Goal: Task Accomplishment & Management: Manage account settings

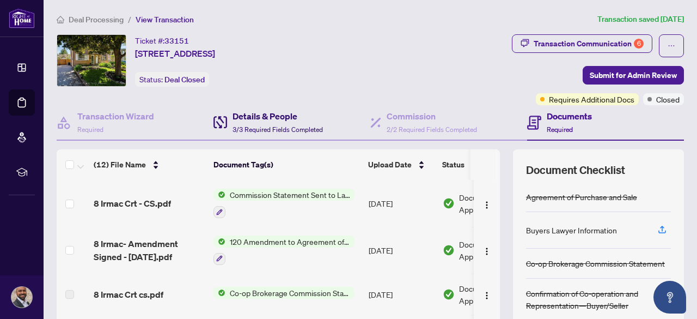
click at [244, 115] on h4 "Details & People" at bounding box center [278, 115] width 90 height 13
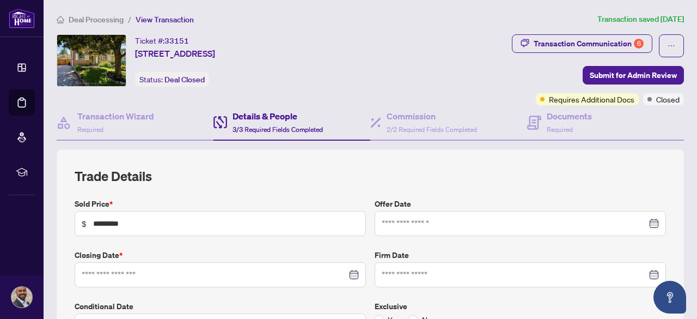
type input "**********"
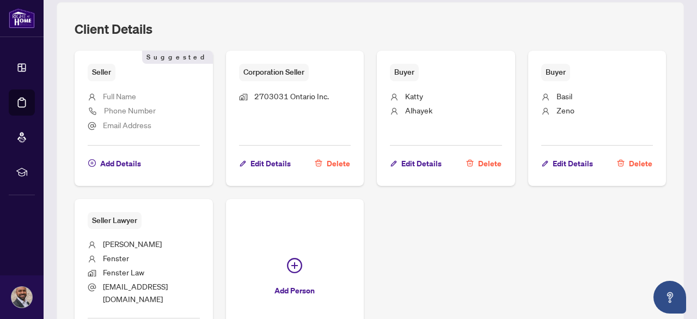
scroll to position [689, 0]
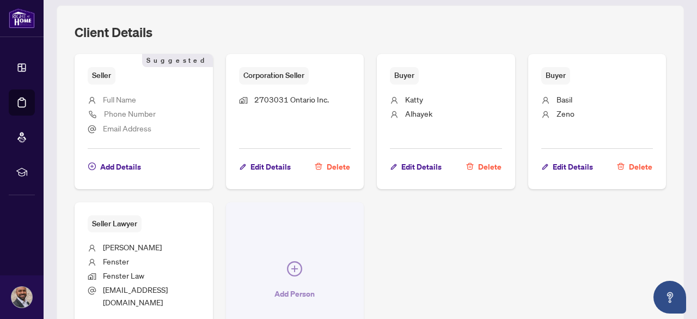
click at [302, 261] on icon "plus-circle" at bounding box center [294, 268] width 15 height 15
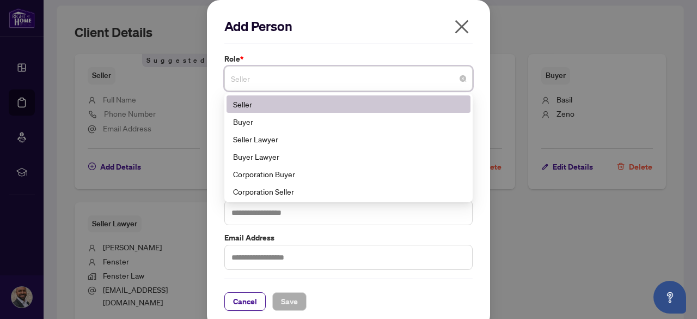
click at [332, 91] on input "search" at bounding box center [343, 80] width 225 height 24
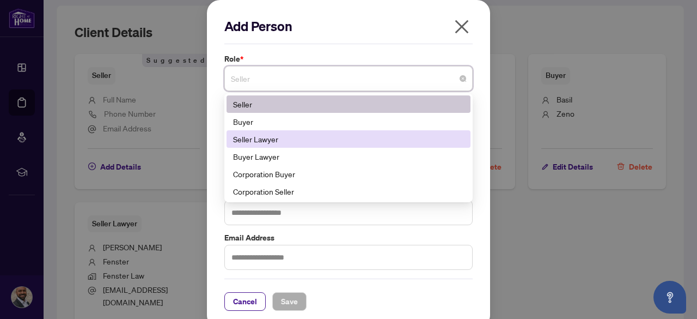
click at [323, 134] on div "Seller Lawyer" at bounding box center [348, 139] width 231 height 12
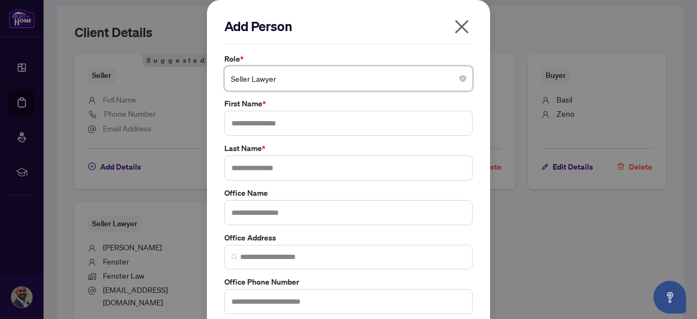
click at [309, 76] on span "Seller Lawyer" at bounding box center [348, 78] width 235 height 21
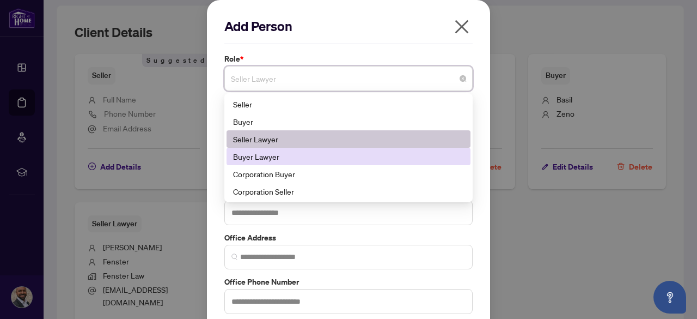
click at [290, 151] on div "Buyer Lawyer" at bounding box center [348, 156] width 231 height 12
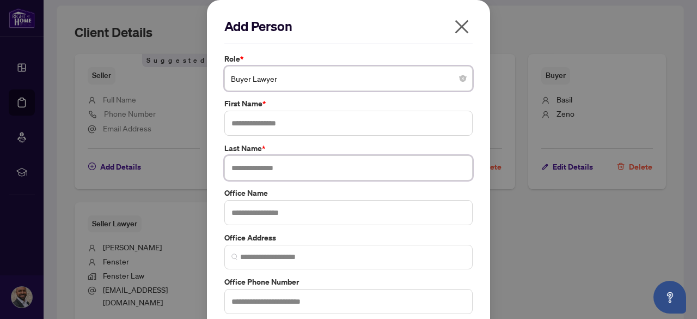
click at [290, 174] on input "text" at bounding box center [348, 167] width 248 height 25
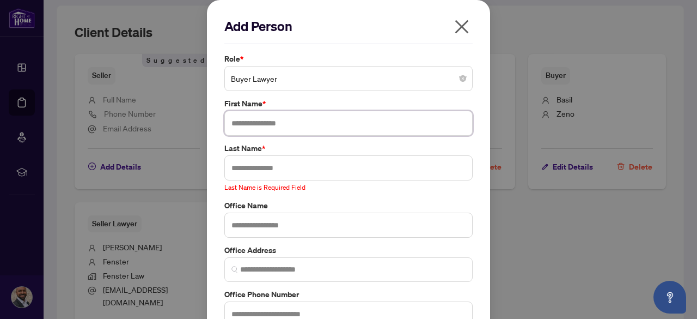
drag, startPoint x: 283, startPoint y: 133, endPoint x: 302, endPoint y: 141, distance: 20.7
click at [284, 132] on input "text" at bounding box center [348, 123] width 248 height 25
type input "*****"
click at [300, 160] on input "text" at bounding box center [348, 167] width 248 height 25
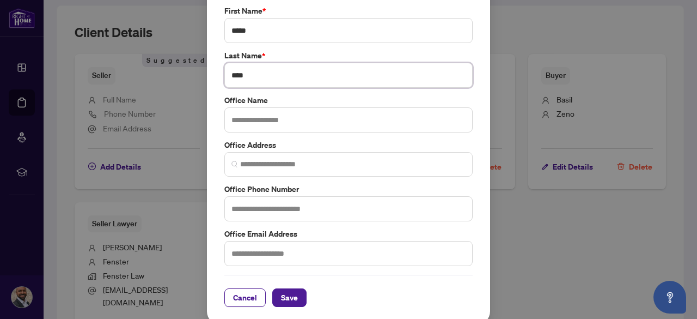
scroll to position [95, 0]
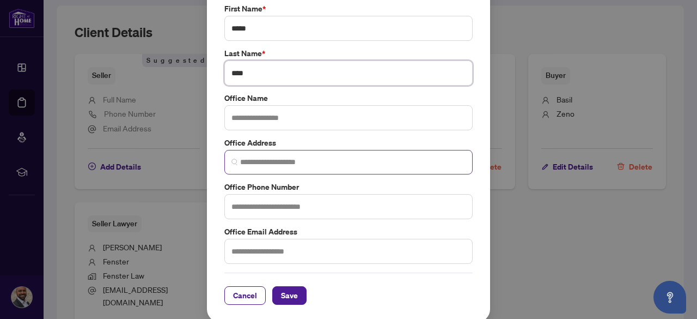
type input "****"
click at [270, 159] on input "search" at bounding box center [352, 161] width 225 height 11
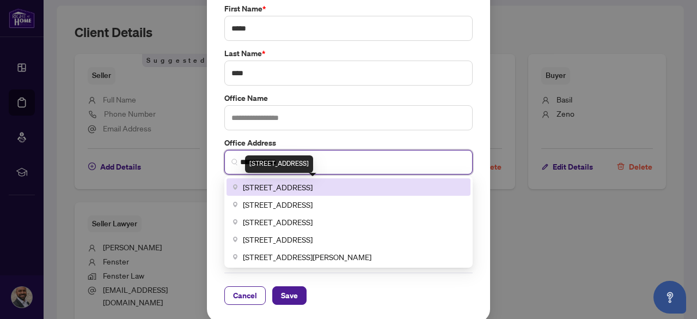
click at [267, 185] on span "[STREET_ADDRESS]" at bounding box center [278, 187] width 70 height 12
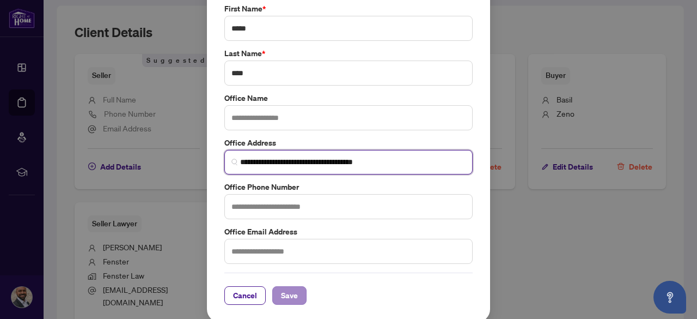
type input "**********"
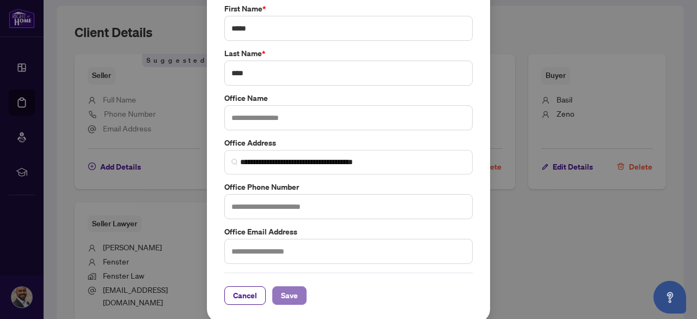
click at [285, 290] on span "Save" at bounding box center [289, 294] width 17 height 17
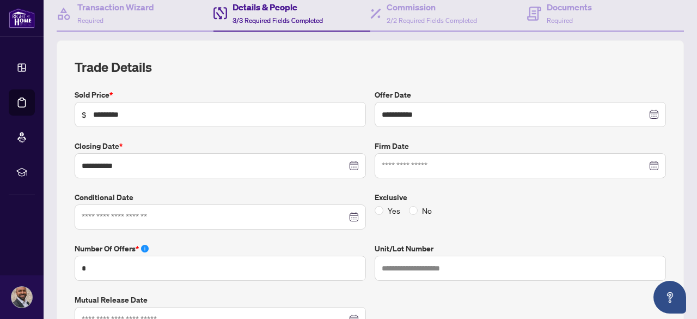
scroll to position [0, 0]
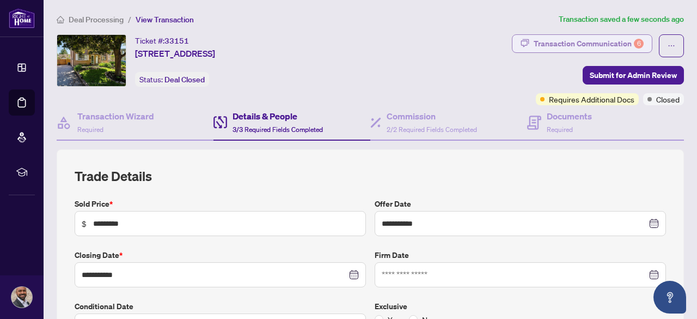
click at [604, 47] on div "Transaction Communication 6" at bounding box center [589, 43] width 110 height 17
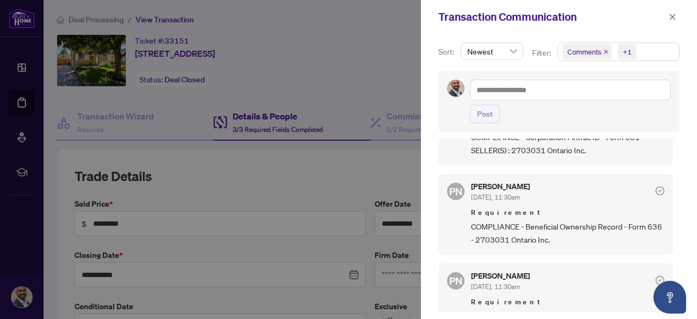
scroll to position [581, 0]
click at [193, 80] on div at bounding box center [348, 159] width 697 height 319
click at [249, 70] on div at bounding box center [348, 159] width 697 height 319
click at [680, 16] on div "Transaction Communication" at bounding box center [559, 17] width 276 height 34
click at [674, 16] on icon "close" at bounding box center [673, 17] width 6 height 6
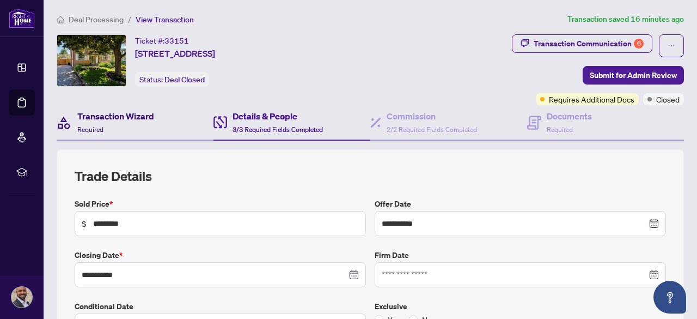
click at [134, 115] on h4 "Transaction Wizard" at bounding box center [115, 115] width 77 height 13
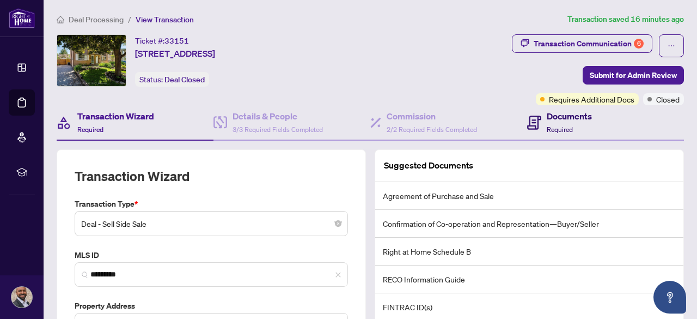
click at [539, 116] on div "Documents Required" at bounding box center [559, 122] width 65 height 26
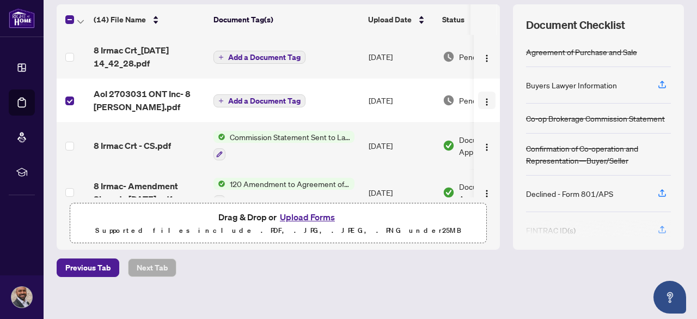
click at [483, 100] on img "button" at bounding box center [487, 101] width 9 height 9
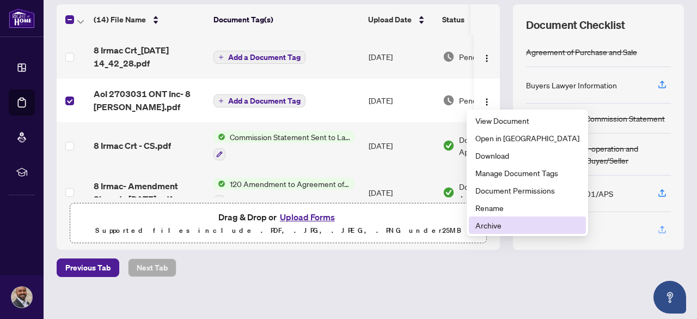
click at [486, 223] on span "Archive" at bounding box center [527, 225] width 104 height 12
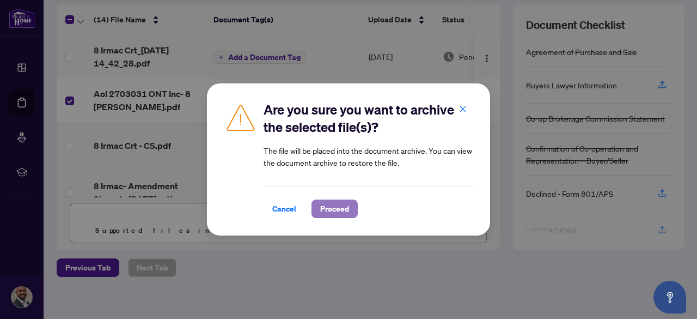
click at [345, 210] on span "Proceed" at bounding box center [334, 208] width 29 height 17
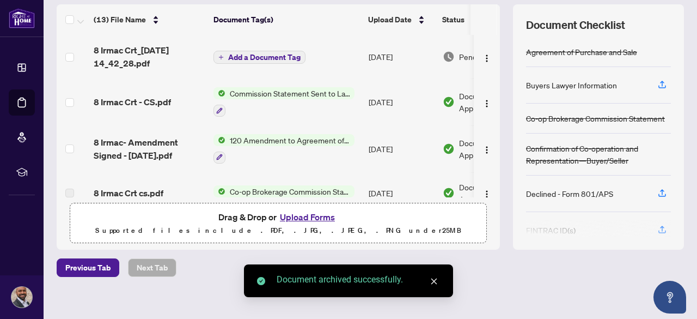
click at [248, 56] on span "Add a Document Tag" at bounding box center [264, 57] width 72 height 8
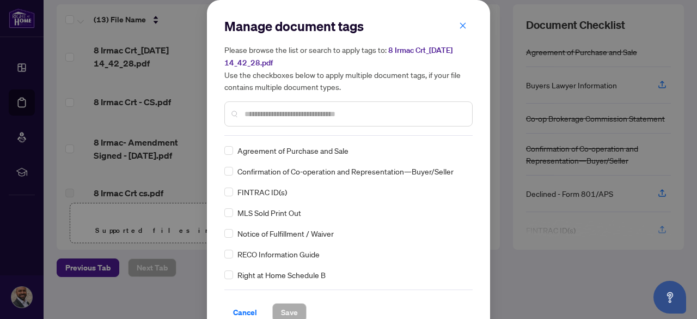
click at [281, 115] on input "text" at bounding box center [354, 114] width 219 height 12
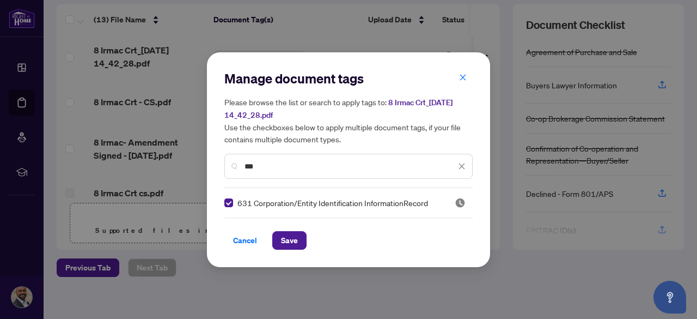
click at [272, 165] on input "***" at bounding box center [350, 166] width 211 height 12
drag, startPoint x: 256, startPoint y: 164, endPoint x: 227, endPoint y: 164, distance: 29.4
click at [227, 164] on div "***" at bounding box center [348, 166] width 248 height 25
type input "***"
click at [285, 236] on span "Save" at bounding box center [289, 239] width 17 height 17
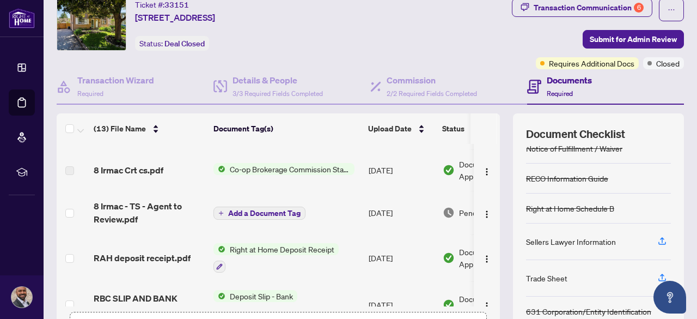
scroll to position [145, 0]
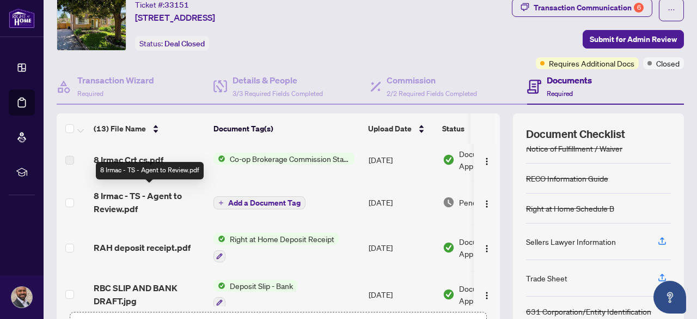
click at [133, 198] on span "8 Irmac - TS - Agent to Review.pdf" at bounding box center [149, 202] width 111 height 26
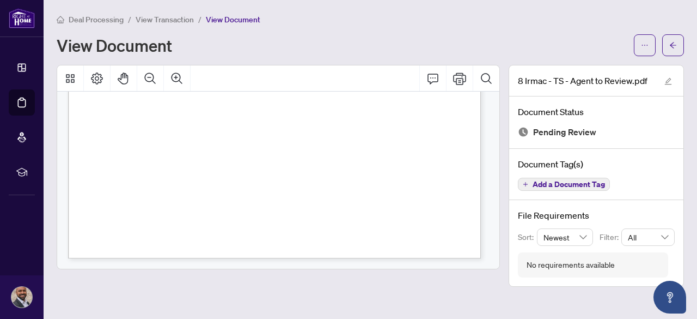
scroll to position [387, 0]
click at [456, 81] on icon "Print" at bounding box center [459, 78] width 13 height 12
